Goal: Task Accomplishment & Management: Manage account settings

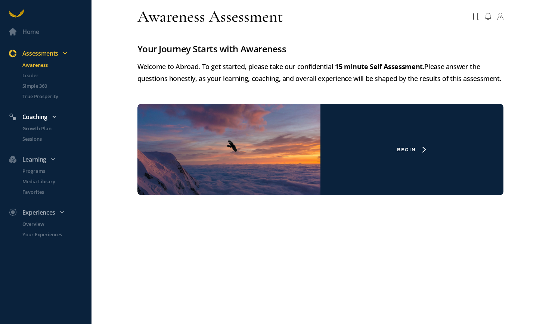
click at [41, 118] on div "Coaching" at bounding box center [49, 117] width 90 height 10
click at [40, 130] on p "Growth Plan" at bounding box center [56, 128] width 68 height 7
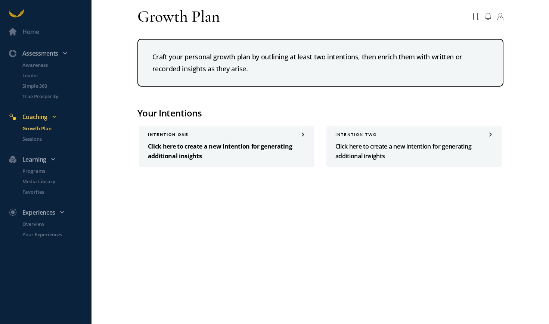
click at [276, 135] on div "INTENTION one" at bounding box center [227, 134] width 158 height 5
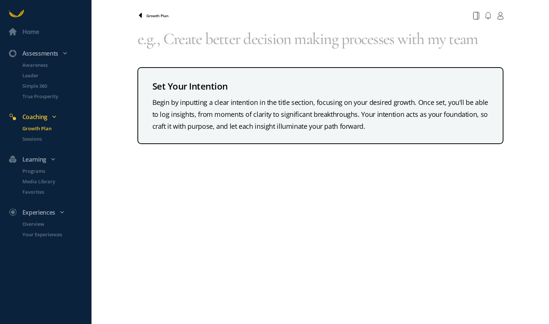
click at [142, 15] on icon at bounding box center [140, 16] width 6 height 6
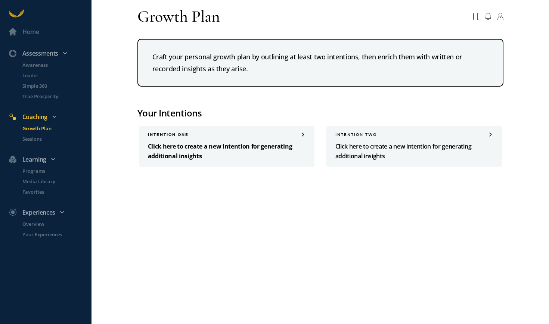
click at [257, 138] on div "INTENTION one Click here to create a new intention for generating additional in…" at bounding box center [226, 146] width 175 height 41
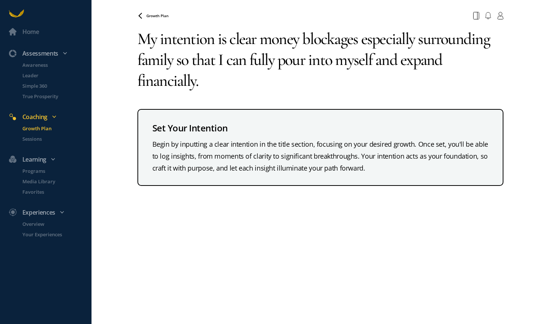
click at [405, 63] on textarea "My intention is clear money blockages especially surrounding family so that I c…" at bounding box center [320, 59] width 366 height 75
drag, startPoint x: 404, startPoint y: 60, endPoint x: 475, endPoint y: 93, distance: 77.7
click at [475, 93] on textarea "My intention is clear money blockages especially surrounding family so that I c…" at bounding box center [320, 59] width 366 height 75
drag, startPoint x: 475, startPoint y: 93, endPoint x: 178, endPoint y: 63, distance: 298.3
click at [178, 63] on textarea "My intention is clear money blockages especially surrounding family so that I c…" at bounding box center [320, 59] width 366 height 75
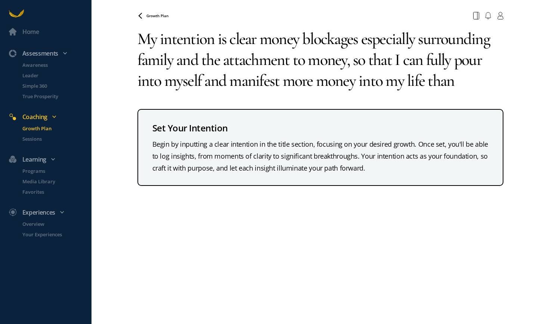
drag, startPoint x: 458, startPoint y: 85, endPoint x: 426, endPoint y: 84, distance: 31.4
click at [426, 84] on textarea "My intention is clear money blockages especially surrounding family and the att…" at bounding box center [320, 59] width 366 height 75
drag, startPoint x: 234, startPoint y: 42, endPoint x: 132, endPoint y: 44, distance: 102.7
click at [132, 44] on div "Home Assessments Awareness Leader Simple 360 True Prosperity Coaching Growth Pl…" at bounding box center [274, 162] width 549 height 324
click at [141, 43] on textarea "My intention is clear money blockages especially surrounding family and the att…" at bounding box center [320, 59] width 366 height 75
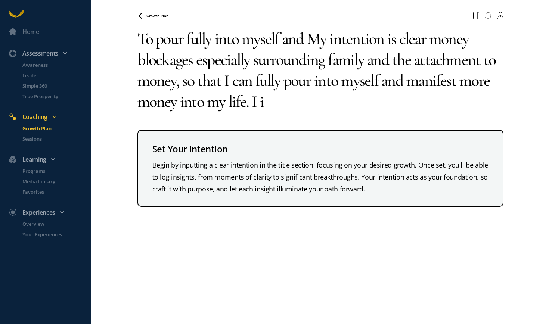
drag, startPoint x: 306, startPoint y: 39, endPoint x: 314, endPoint y: 40, distance: 8.2
click at [314, 40] on textarea "To pour fully into myself and My intention is clear money blockages especially …" at bounding box center [320, 70] width 366 height 96
drag, startPoint x: 309, startPoint y: 40, endPoint x: 409, endPoint y: 119, distance: 128.0
click at [409, 119] on div "To pour fully into myself and My intention is clear money blockages especially …" at bounding box center [320, 114] width 366 height 184
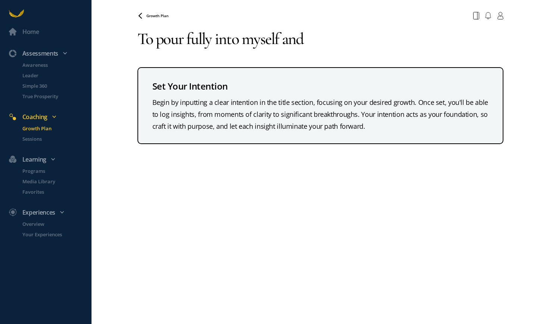
drag, startPoint x: 497, startPoint y: 177, endPoint x: 341, endPoint y: 39, distance: 207.4
click at [341, 39] on textarea "To pour fully into myself and" at bounding box center [320, 38] width 366 height 33
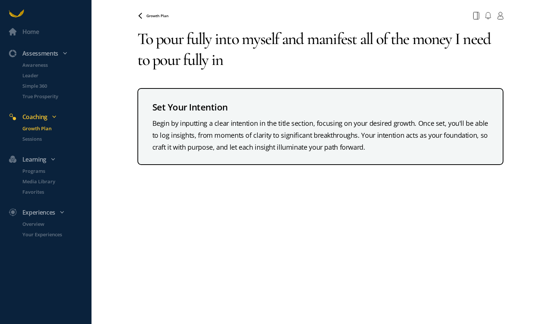
click at [171, 61] on textarea "To pour fully into myself and manifest all of the money I need to pour fully in" at bounding box center [320, 49] width 366 height 54
click at [254, 62] on textarea "To pour fully into myself and manifest all of the money I need to expand fully …" at bounding box center [320, 49] width 366 height 54
type textarea "To pour fully into myself and manifest all of the money I need to expand fully …"
click at [161, 15] on span "Growth Plan" at bounding box center [157, 15] width 22 height 5
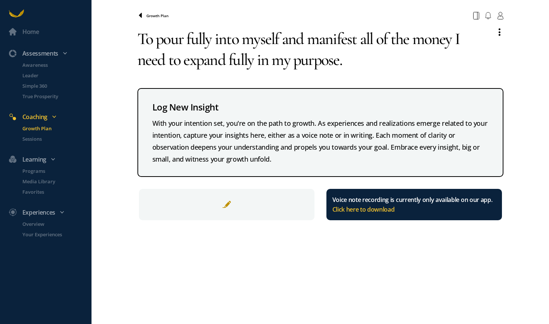
drag, startPoint x: 397, startPoint y: 125, endPoint x: 143, endPoint y: 17, distance: 276.7
click at [143, 17] on icon at bounding box center [140, 16] width 6 height 6
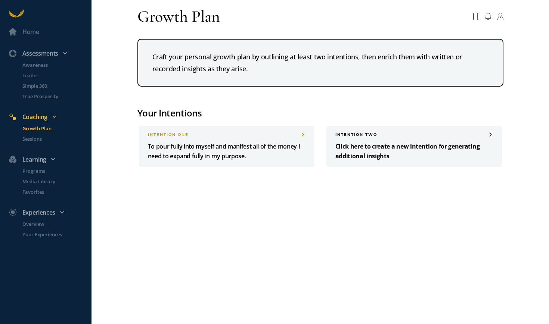
click at [378, 134] on div "INTENTION two" at bounding box center [414, 134] width 158 height 5
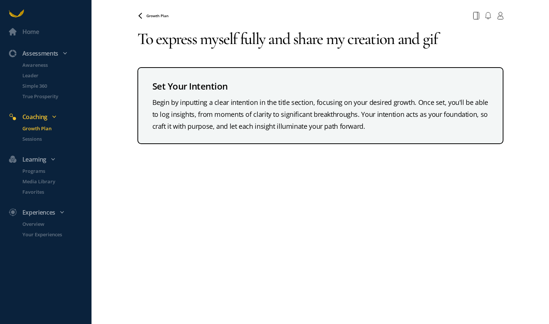
drag, startPoint x: 446, startPoint y: 41, endPoint x: 402, endPoint y: 40, distance: 44.1
click at [402, 40] on textarea "To express myself fully and share my creation and gif" at bounding box center [320, 38] width 366 height 33
drag, startPoint x: 329, startPoint y: 42, endPoint x: 430, endPoint y: 43, distance: 100.4
click at [430, 43] on textarea "To express myself fully and share my creation" at bounding box center [320, 38] width 366 height 33
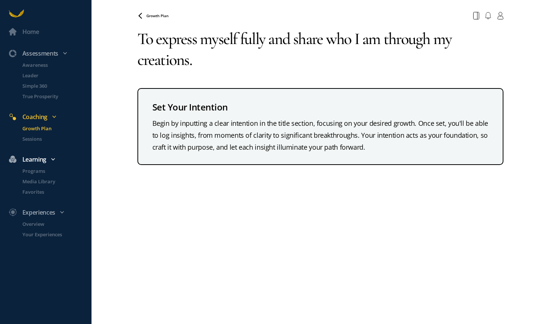
type textarea "To express myself fully and share who I am through my creations."
click at [37, 171] on p "Programs" at bounding box center [56, 170] width 68 height 7
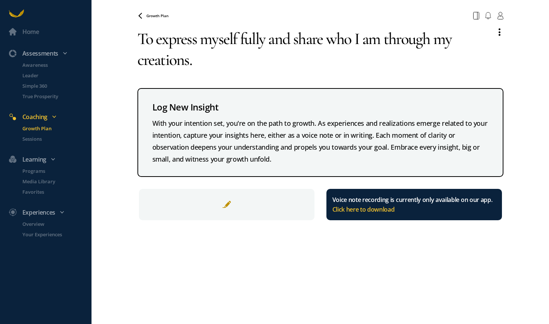
click at [31, 170] on p "Programs" at bounding box center [56, 170] width 68 height 7
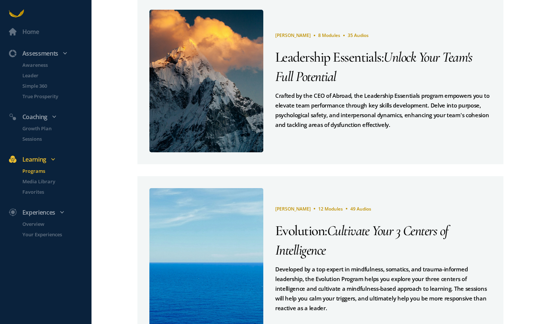
scroll to position [219, 0]
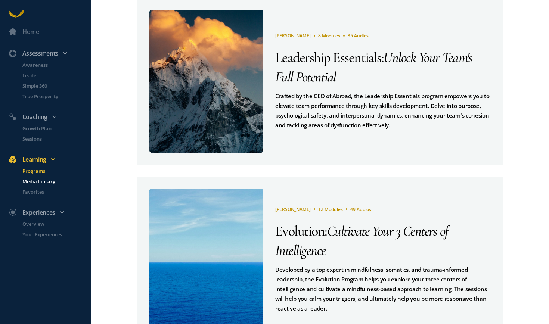
drag, startPoint x: 460, startPoint y: 194, endPoint x: 40, endPoint y: 183, distance: 420.2
click at [40, 183] on p "Media Library" at bounding box center [56, 181] width 68 height 7
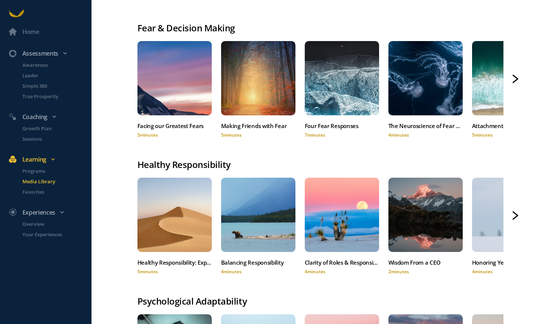
scroll to position [178, 0]
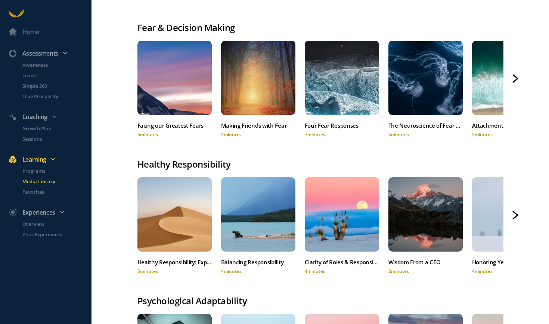
click at [516, 79] on icon at bounding box center [515, 80] width 4 height 4
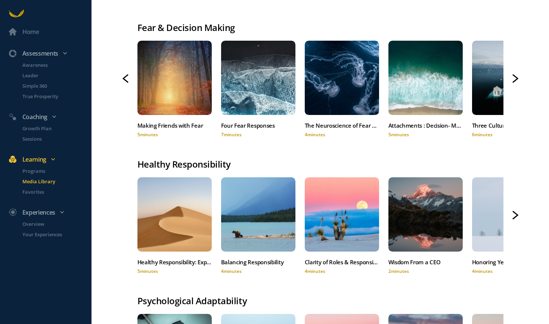
click at [516, 79] on icon at bounding box center [515, 80] width 4 height 4
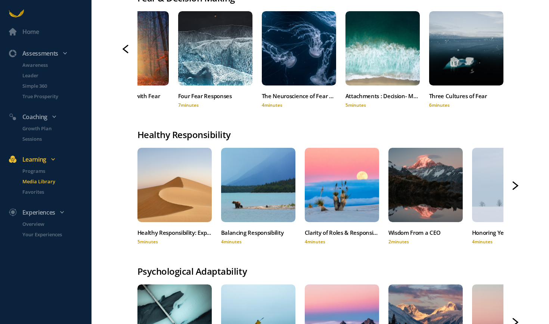
scroll to position [209, 0]
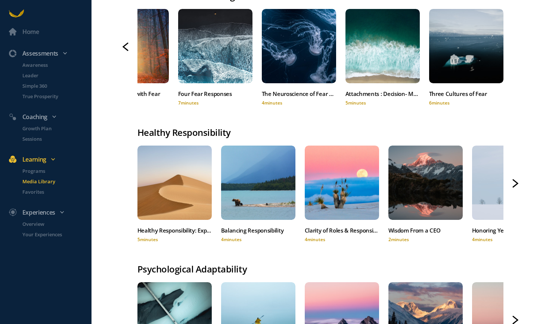
click at [517, 183] on icon at bounding box center [515, 182] width 4 height 4
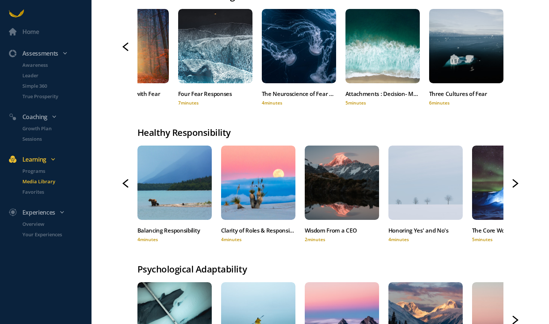
click at [517, 183] on icon at bounding box center [515, 182] width 4 height 4
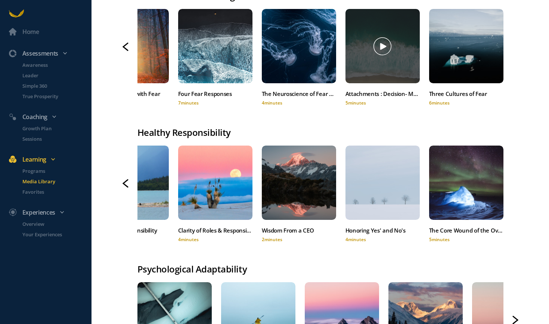
click at [376, 68] on div at bounding box center [382, 46] width 74 height 74
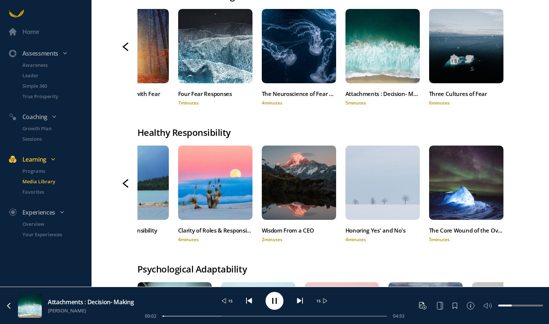
click at [357, 97] on div "Attachments : Decision- Making" at bounding box center [382, 94] width 74 height 10
click at [358, 94] on div "Attachments : Decision- Making" at bounding box center [382, 94] width 74 height 10
click at [276, 302] on rect at bounding box center [276, 301] width 1 height 6
click at [455, 307] on span at bounding box center [455, 306] width 6 height 6
click at [34, 190] on p "Favorites" at bounding box center [56, 191] width 68 height 7
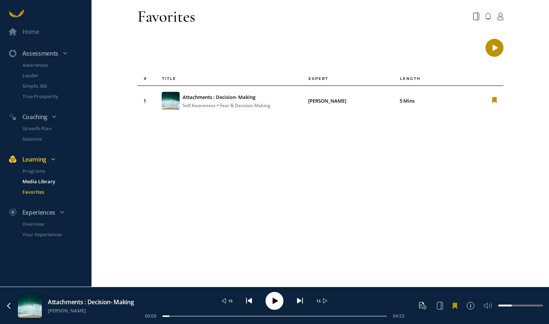
click at [28, 181] on p "Media Library" at bounding box center [56, 181] width 68 height 7
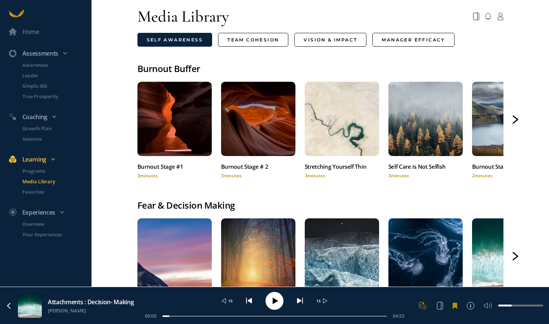
click at [421, 304] on icon at bounding box center [422, 307] width 10 height 10
